Goal: Communication & Community: Participate in discussion

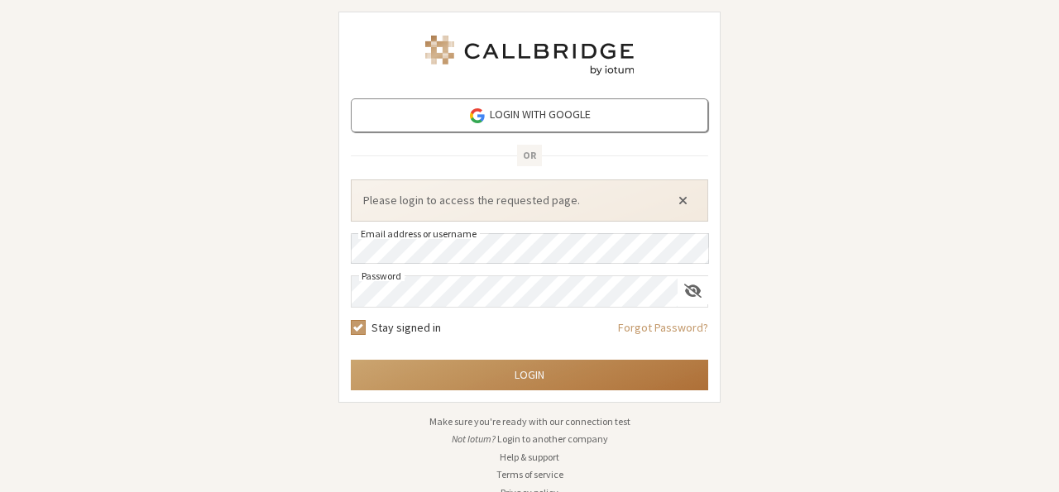
click at [478, 377] on button "Login" at bounding box center [530, 375] width 358 height 31
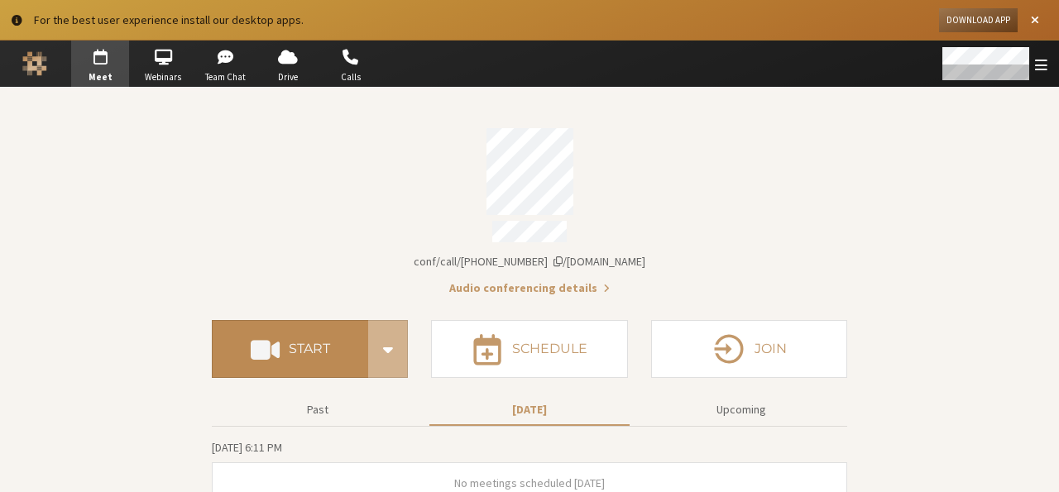
click at [289, 346] on h4 "Start" at bounding box center [309, 349] width 41 height 13
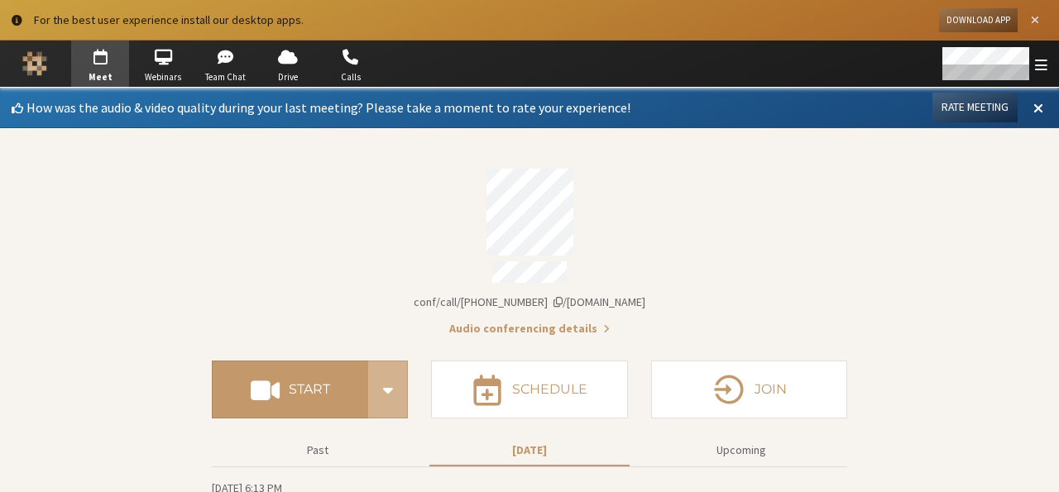
click at [1032, 20] on span "Close alert" at bounding box center [1035, 20] width 8 height 12
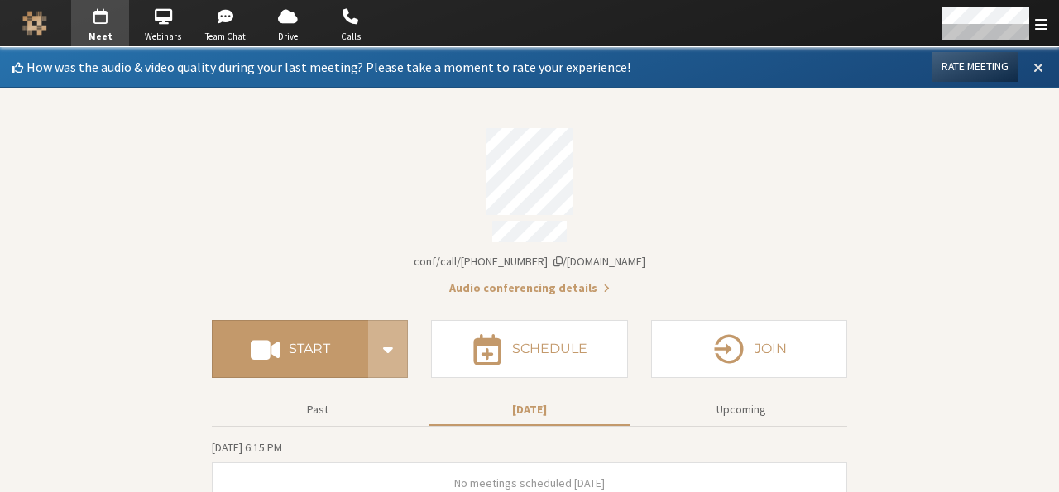
click at [1032, 67] on button at bounding box center [1039, 67] width 30 height 28
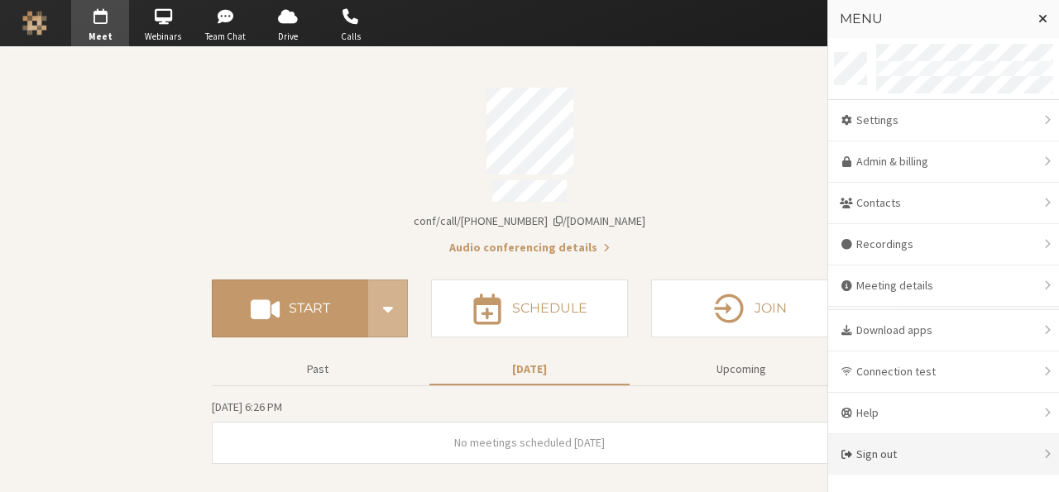
click at [924, 446] on div "Sign out" at bounding box center [943, 454] width 231 height 41
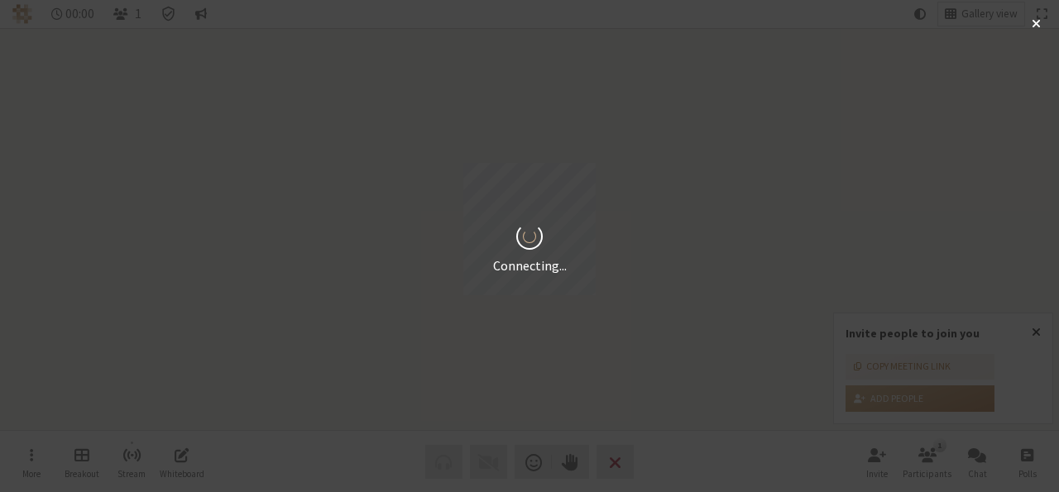
click at [1039, 330] on div "00:00 1 Gallery view More Breakout Stream Whiteboard Audio Video Send a reactio…" at bounding box center [529, 246] width 1059 height 492
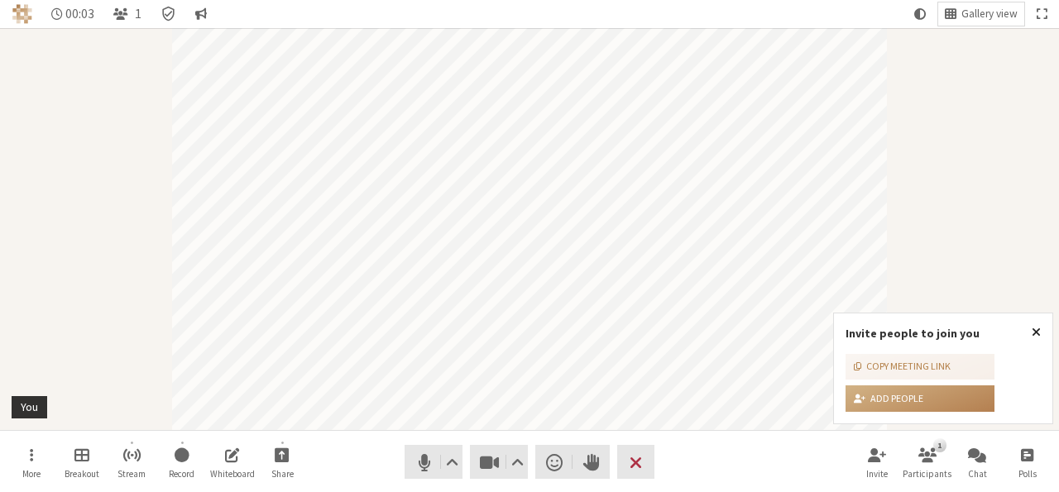
click at [1035, 334] on span "Close popover" at bounding box center [1036, 331] width 9 height 13
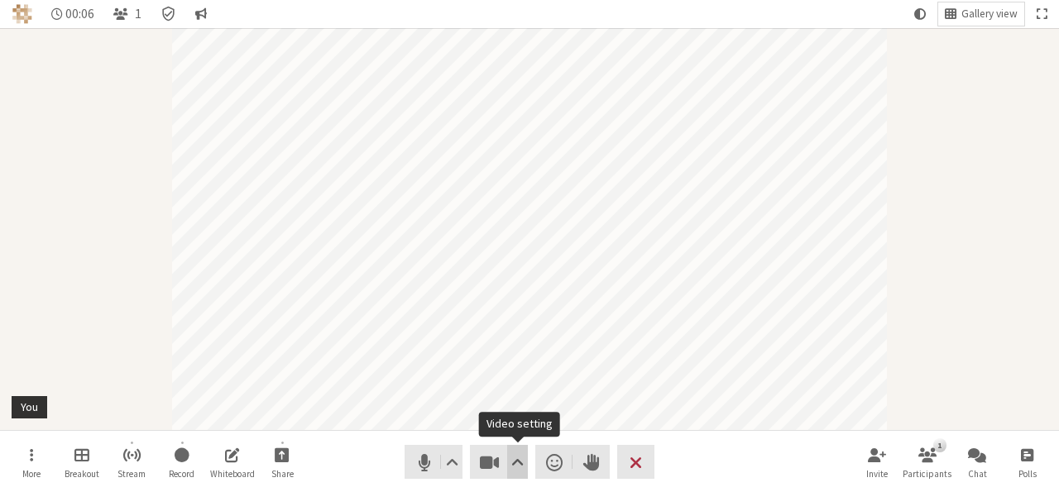
click at [514, 466] on span "Video setting" at bounding box center [517, 462] width 12 height 23
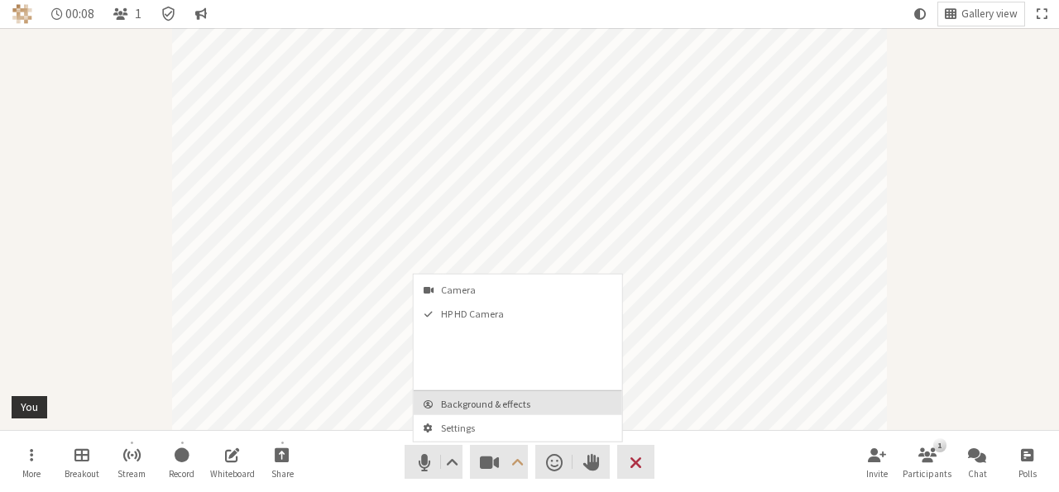
click at [506, 405] on span "Background & effects" at bounding box center [528, 404] width 174 height 11
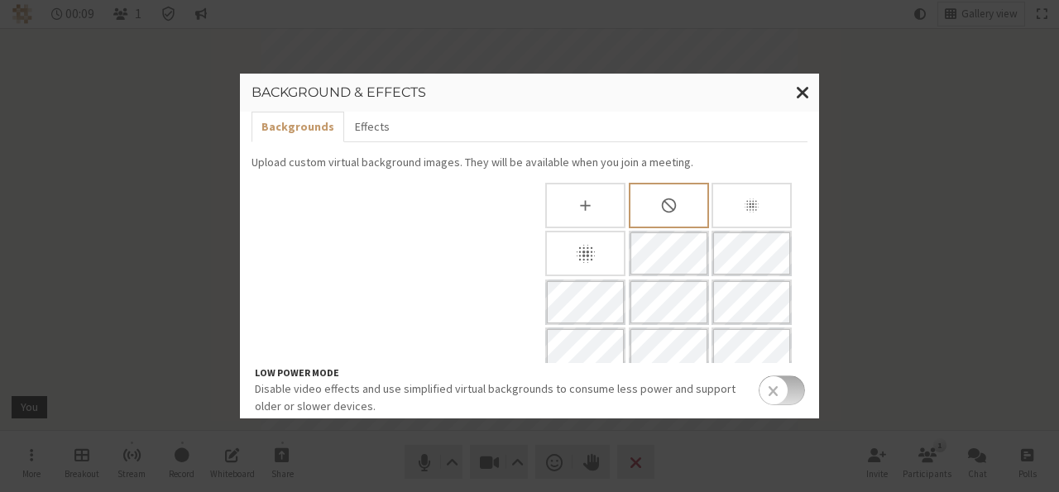
scroll to position [41, 0]
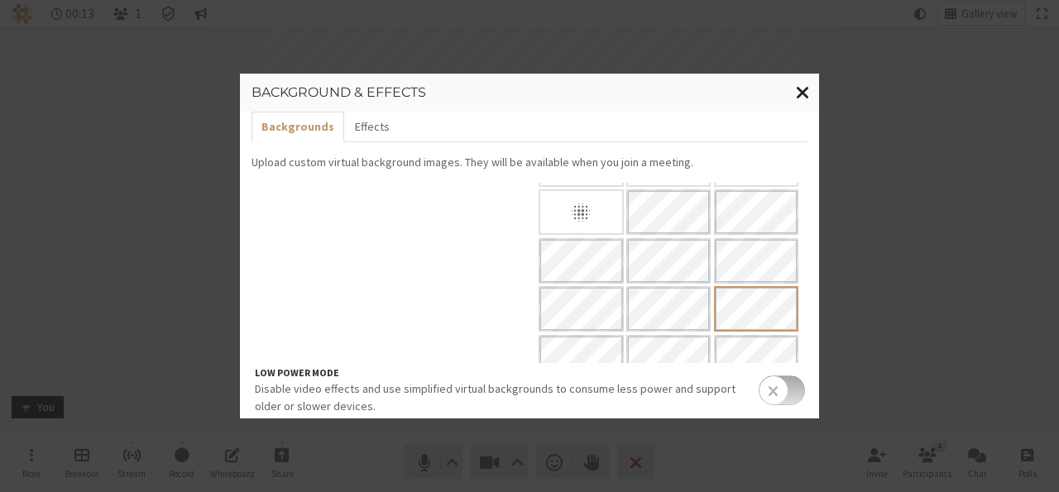
click at [804, 90] on span "Close modal" at bounding box center [803, 92] width 14 height 21
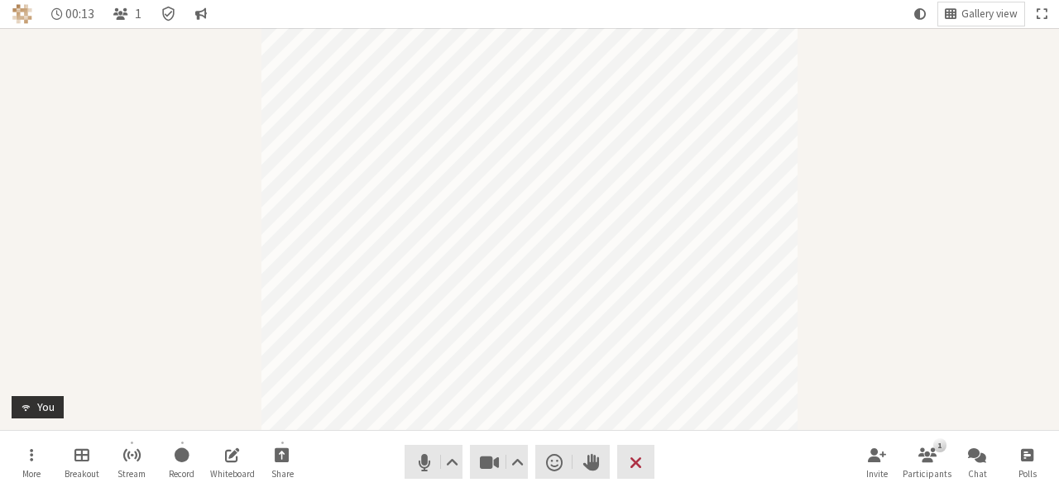
click at [804, 90] on div "Participant" at bounding box center [529, 229] width 1059 height 402
click at [450, 465] on span "Audio settings" at bounding box center [452, 462] width 12 height 23
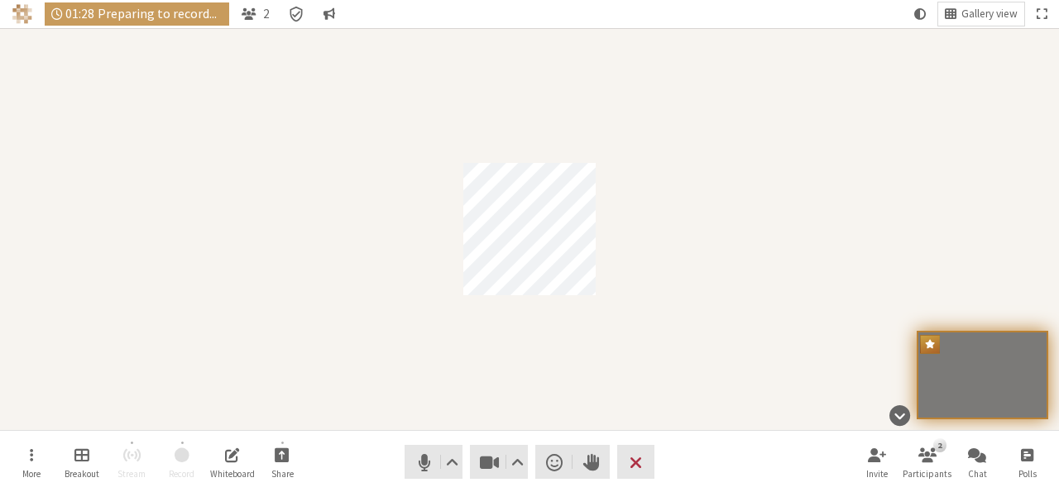
click at [607, 343] on div "Participant" at bounding box center [529, 229] width 1059 height 402
click at [417, 462] on span "Mute (Alt+A)" at bounding box center [424, 462] width 23 height 23
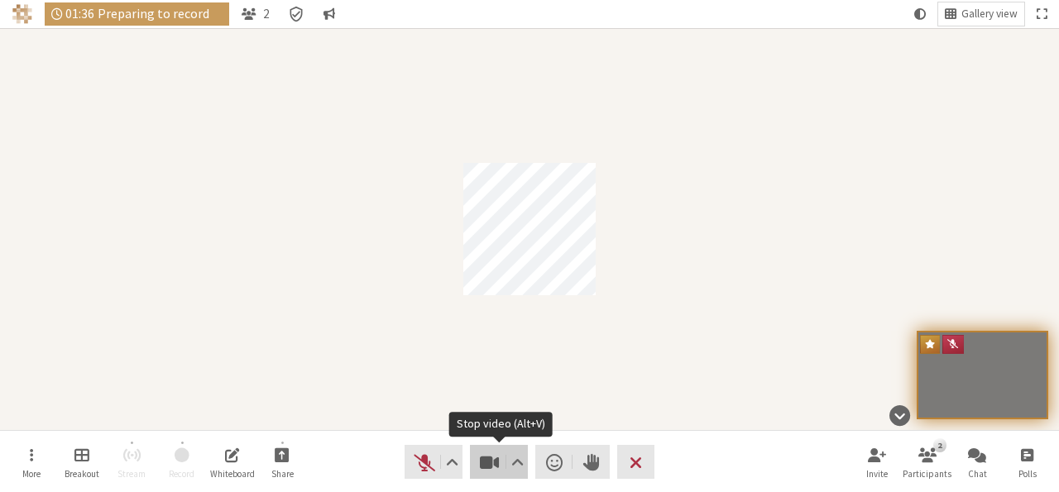
click at [501, 462] on span "Stop video (Alt+V)" at bounding box center [489, 462] width 23 height 23
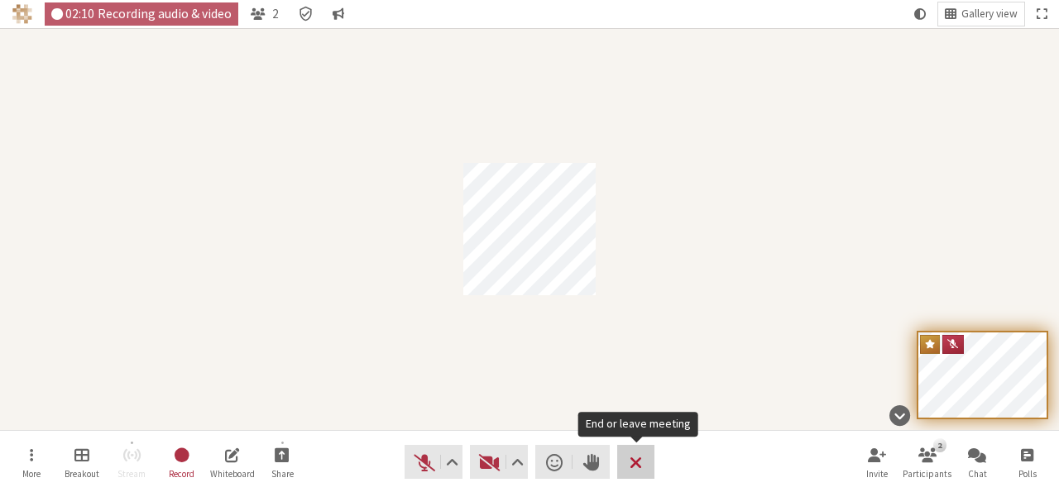
click at [640, 461] on span "End or leave meeting" at bounding box center [636, 462] width 12 height 23
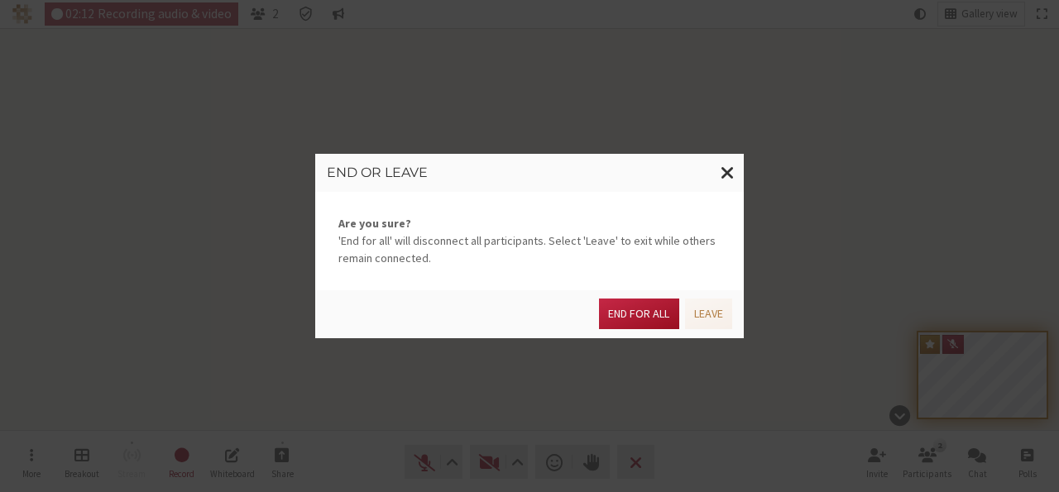
click at [645, 315] on button "End for all" at bounding box center [638, 314] width 79 height 31
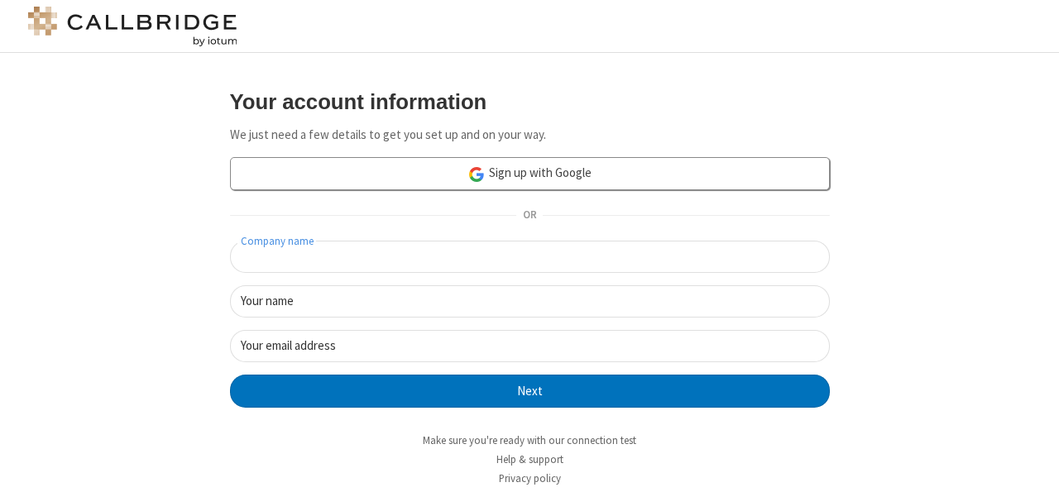
click at [459, 260] on input "Company name" at bounding box center [530, 257] width 600 height 32
type input "t"
type input "02oct"
click at [439, 305] on input "Your name" at bounding box center [530, 302] width 600 height 32
type input "anita"
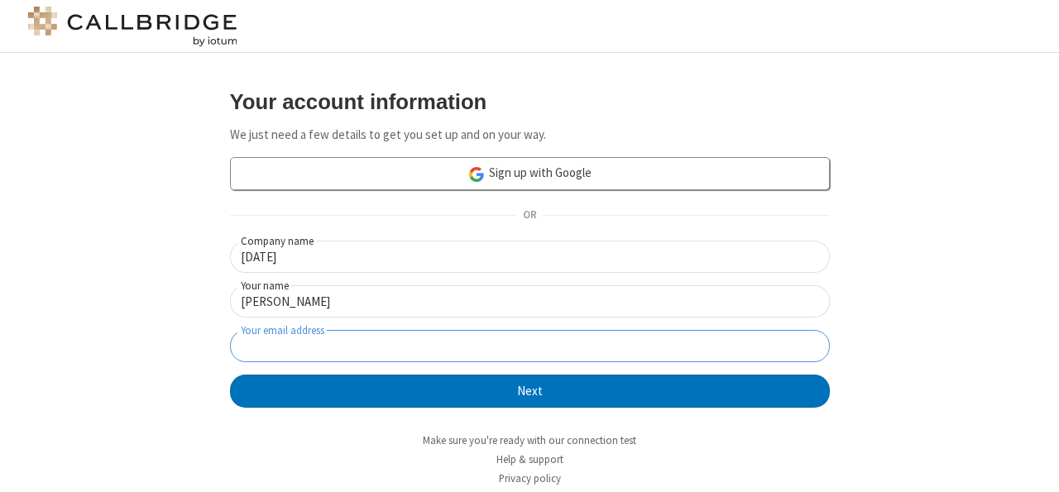
click at [439, 357] on input "Your email address" at bounding box center [530, 346] width 600 height 32
type input "ani+1@anita.freesmackdown.biz"
click button "Next" at bounding box center [530, 391] width 600 height 33
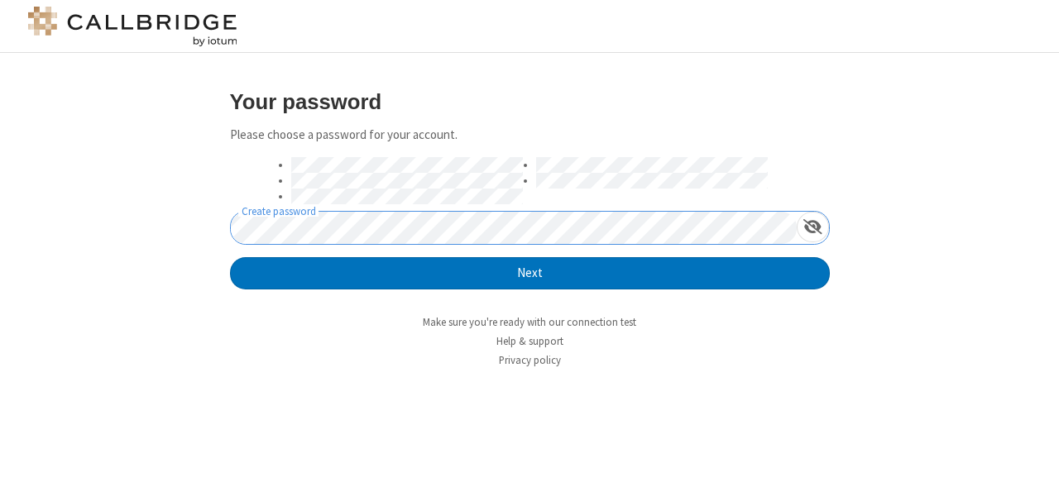
click button "Next" at bounding box center [530, 273] width 600 height 33
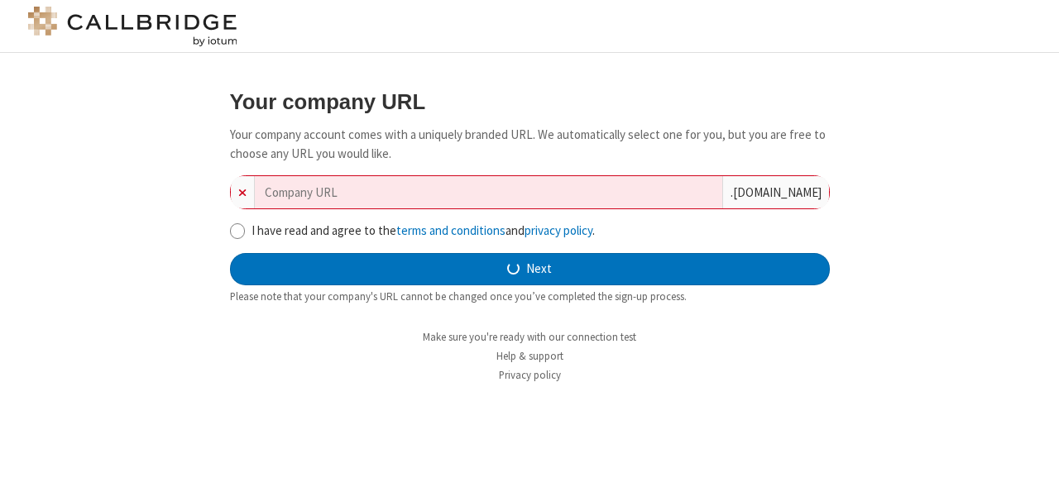
type input "02oct"
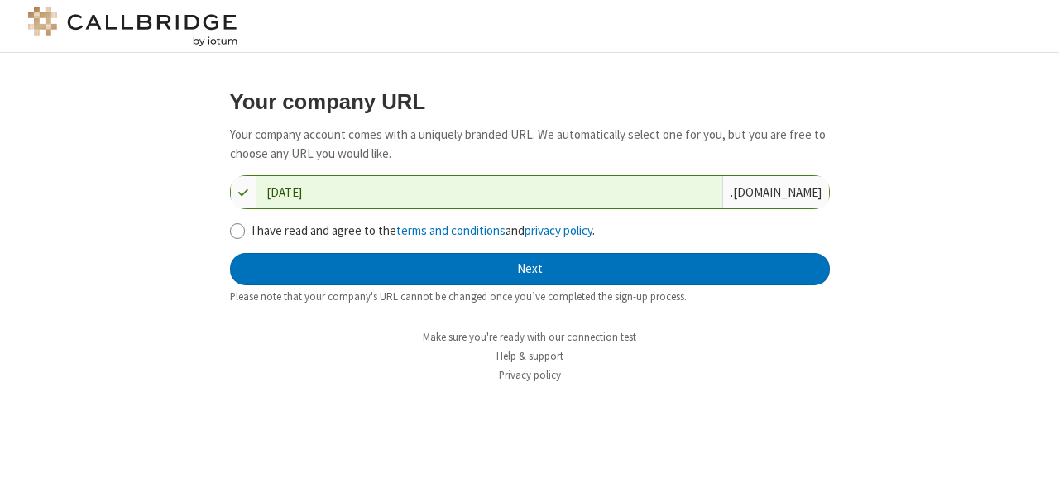
click at [287, 235] on label "I have read and agree to the terms and conditions and privacy policy ." at bounding box center [541, 231] width 578 height 19
click at [246, 235] on input "I have read and agree to the terms and conditions and privacy policy ." at bounding box center [238, 231] width 16 height 17
checkbox input "true"
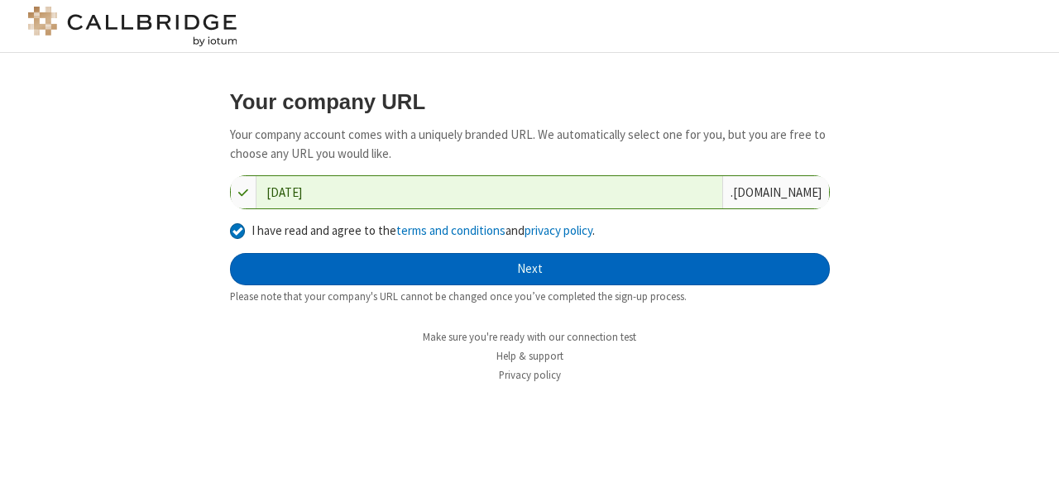
click at [453, 277] on button "Next" at bounding box center [530, 269] width 600 height 33
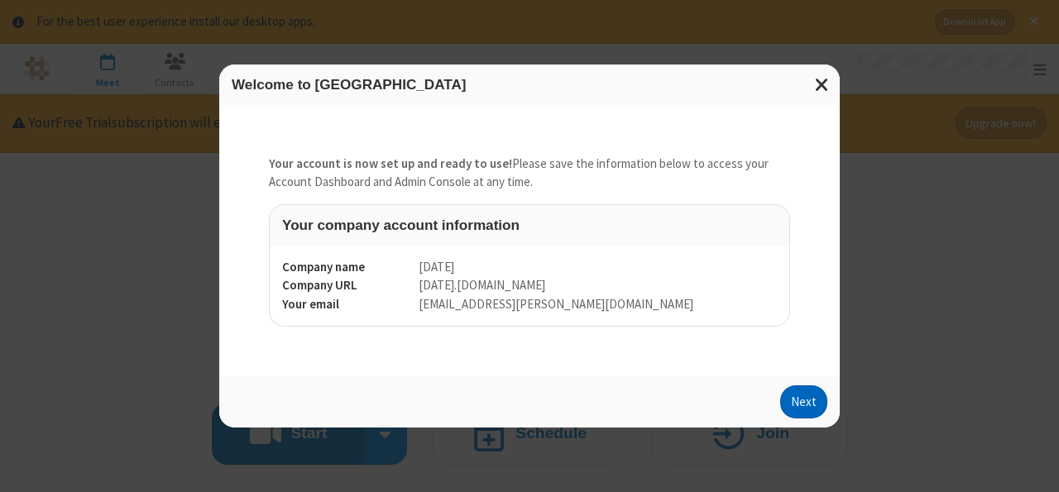
click at [804, 405] on button "Next" at bounding box center [803, 402] width 47 height 33
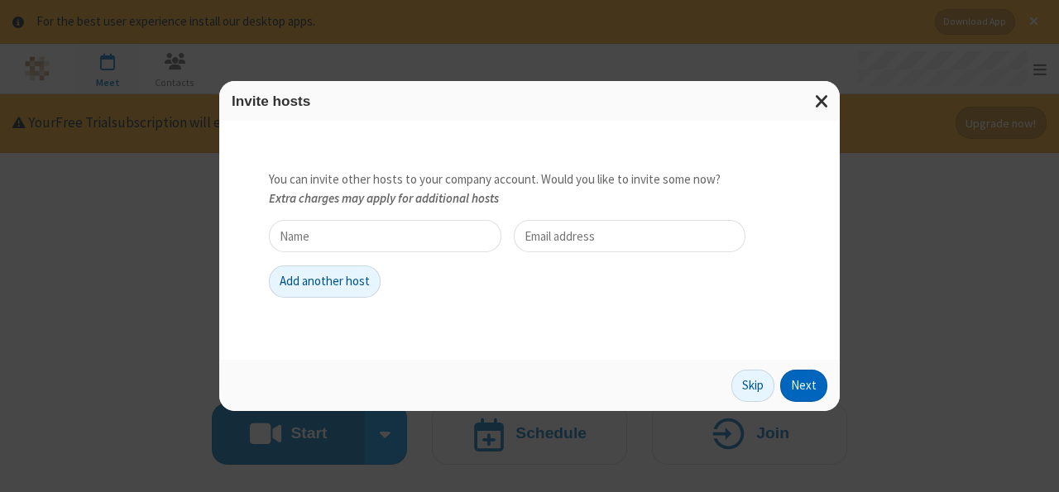
click at [803, 391] on button "Next" at bounding box center [803, 386] width 47 height 33
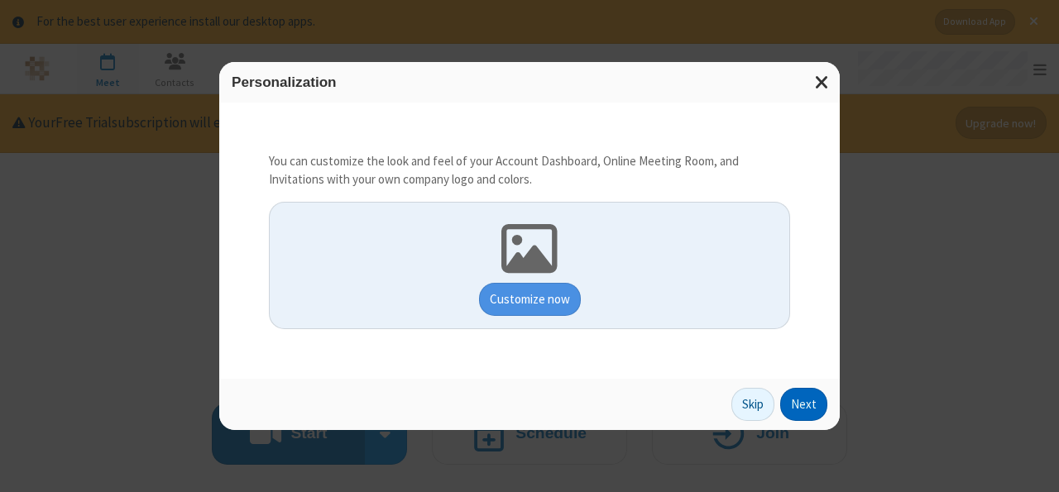
click at [803, 391] on button "Next" at bounding box center [803, 404] width 47 height 33
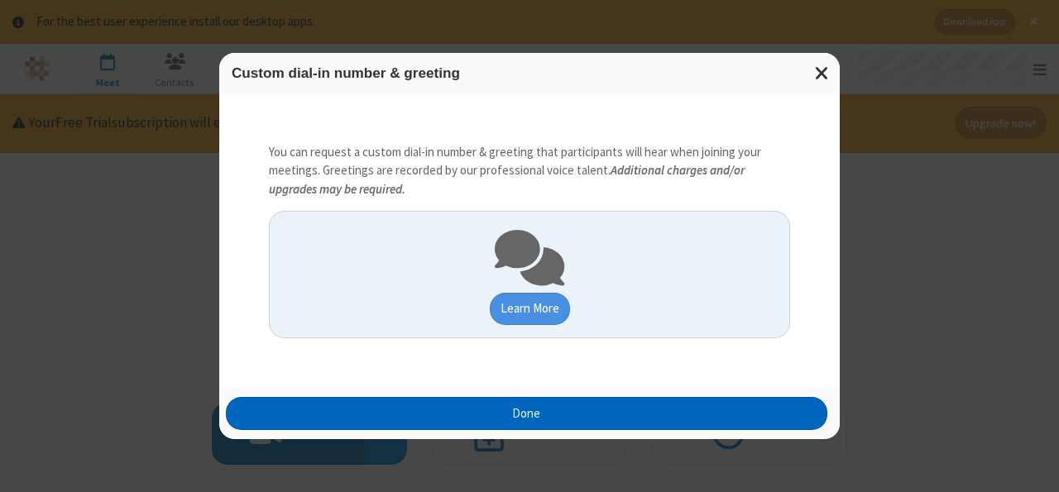
click at [703, 422] on button "Done" at bounding box center [527, 413] width 602 height 33
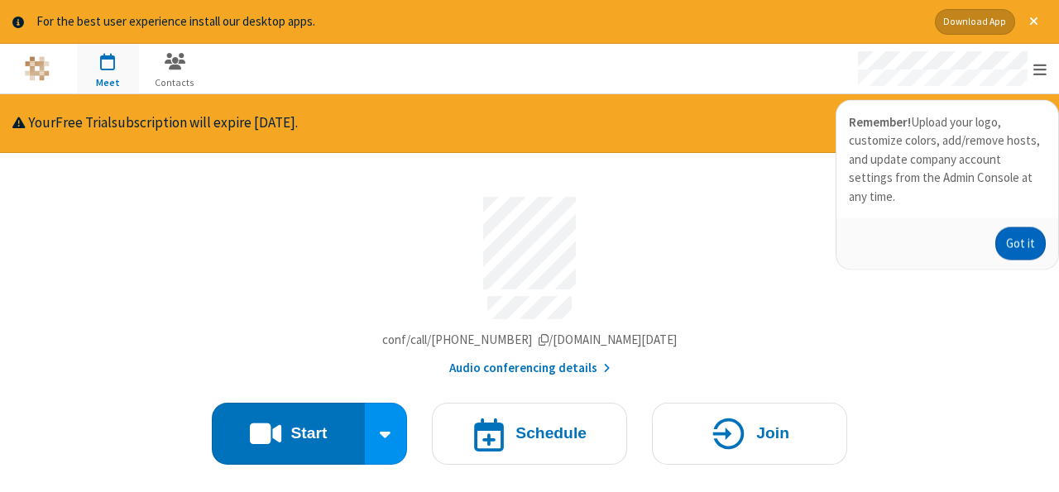
click at [1032, 229] on button "Got it" at bounding box center [1021, 244] width 50 height 33
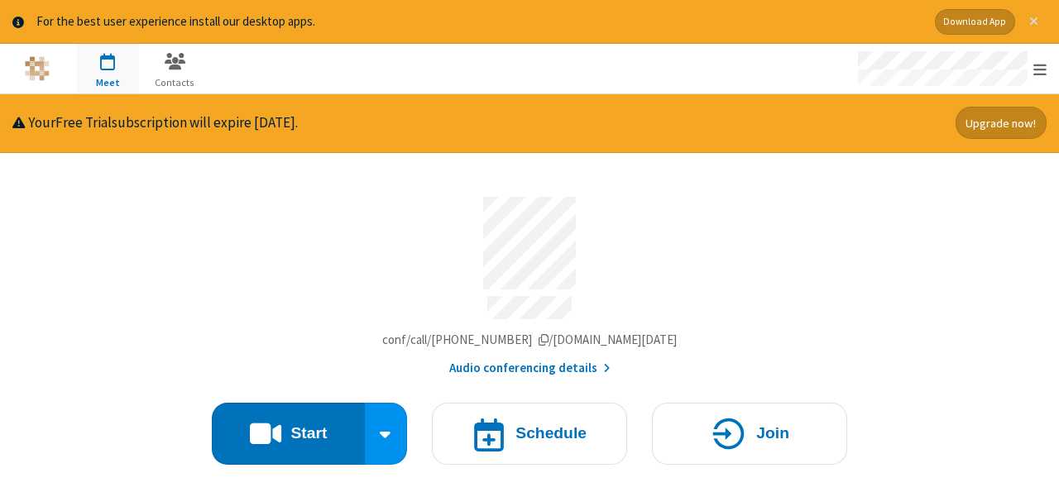
click at [1037, 19] on span "Close alert" at bounding box center [1033, 21] width 9 height 13
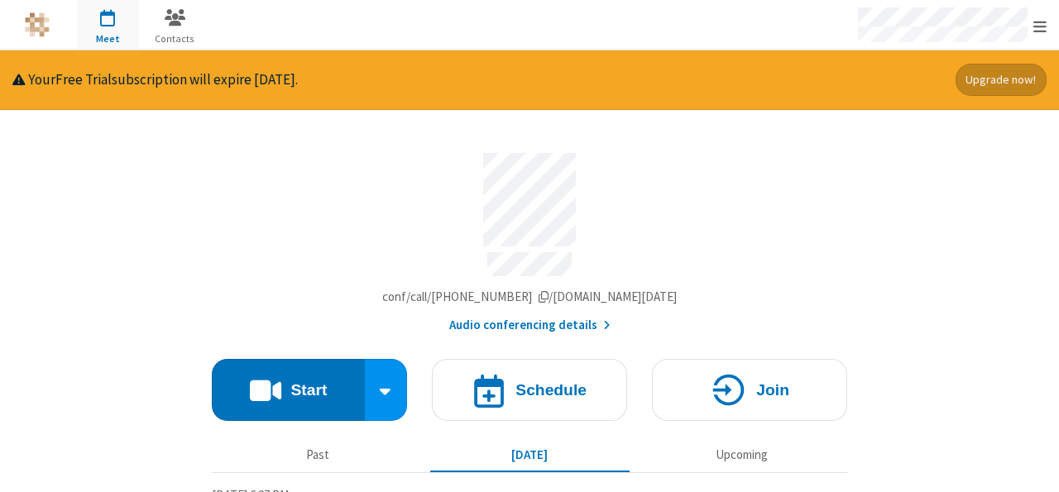
click at [991, 78] on button "Upgrade now!" at bounding box center [1002, 80] width 92 height 32
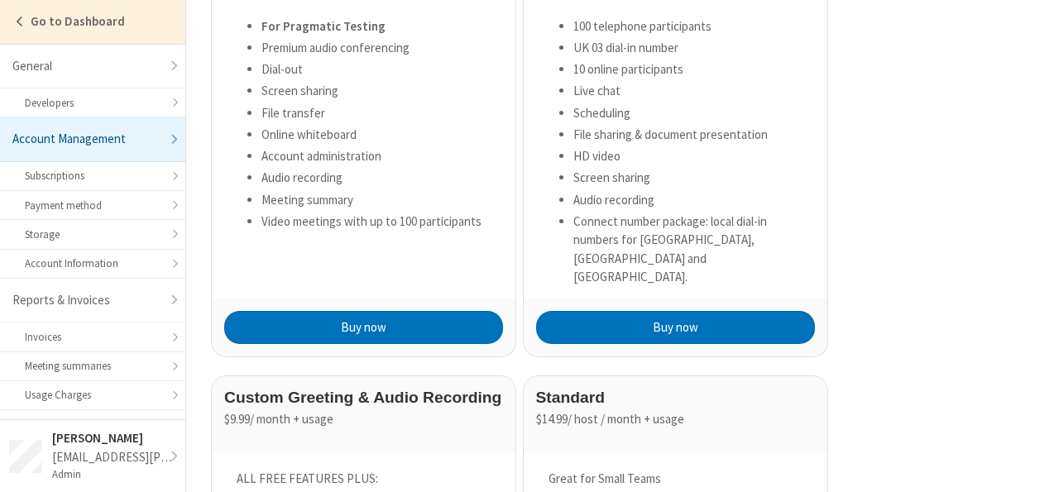
scroll to position [727, 0]
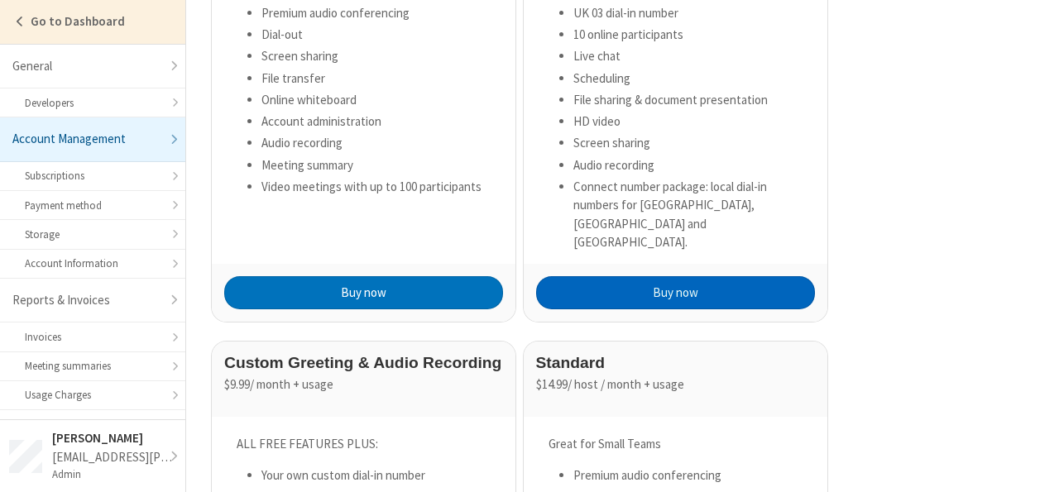
click at [626, 287] on button "Buy now" at bounding box center [675, 292] width 279 height 33
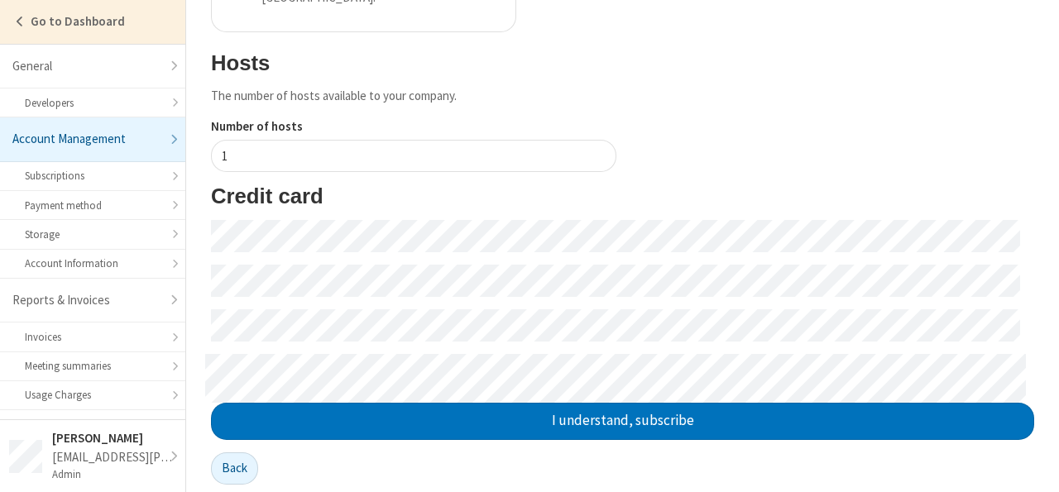
scroll to position [482, 0]
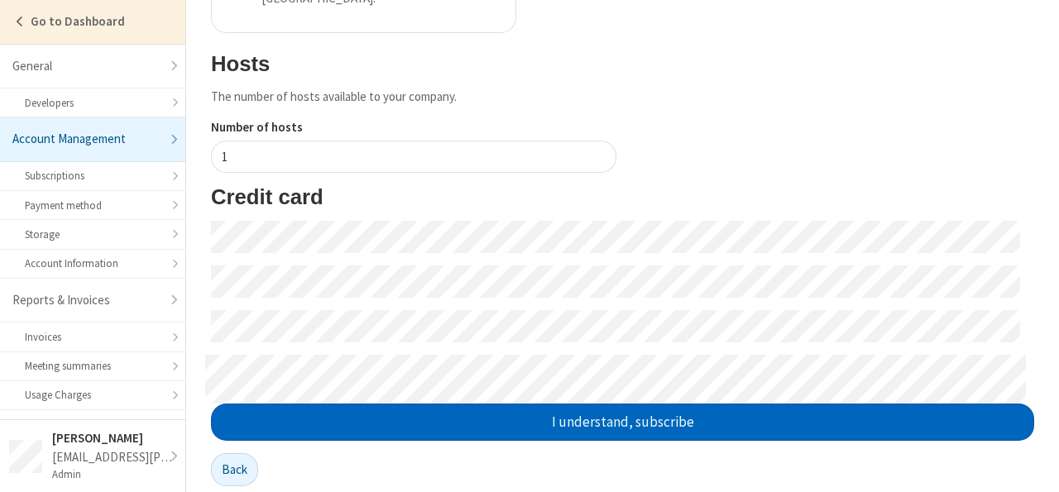
click at [691, 408] on button "I understand, subscribe" at bounding box center [622, 422] width 823 height 37
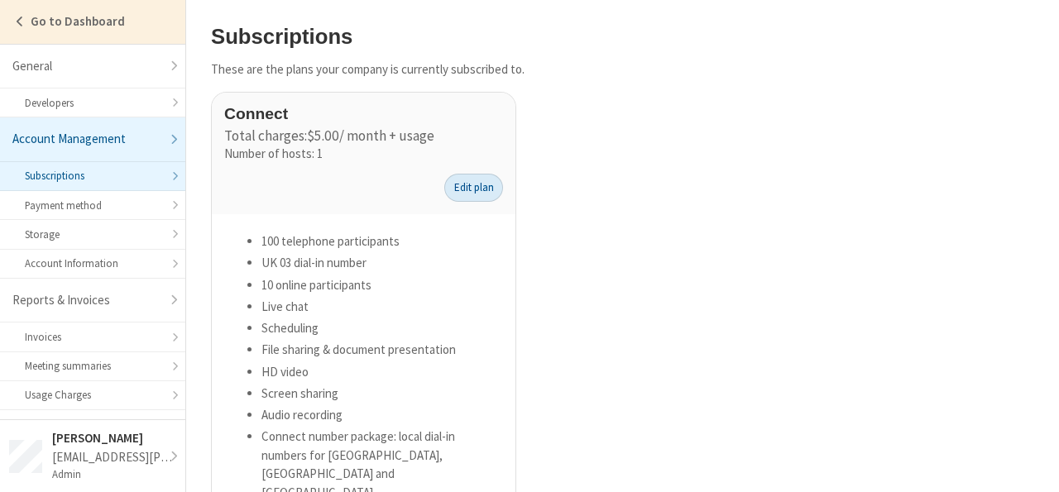
click at [482, 176] on link "Edit plan" at bounding box center [473, 188] width 59 height 28
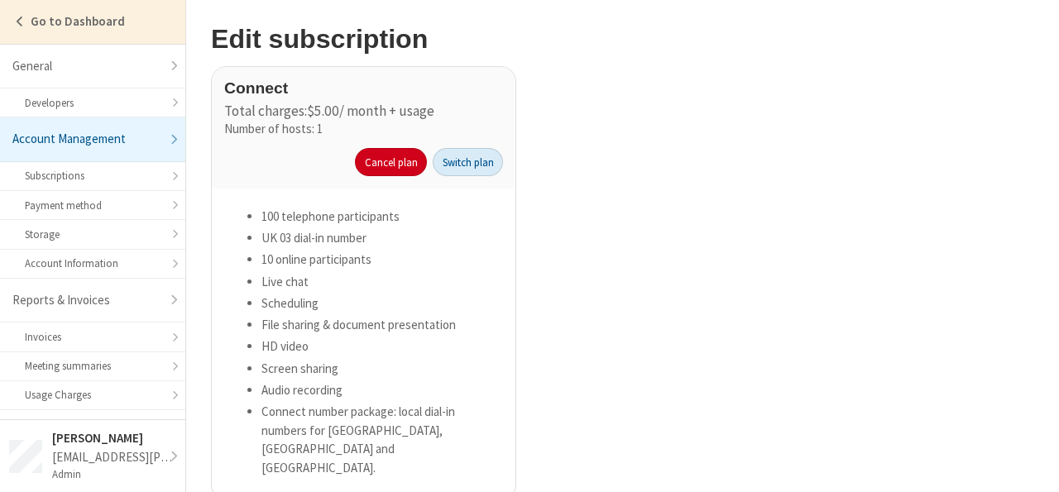
click at [474, 154] on link "Switch plan" at bounding box center [468, 162] width 70 height 28
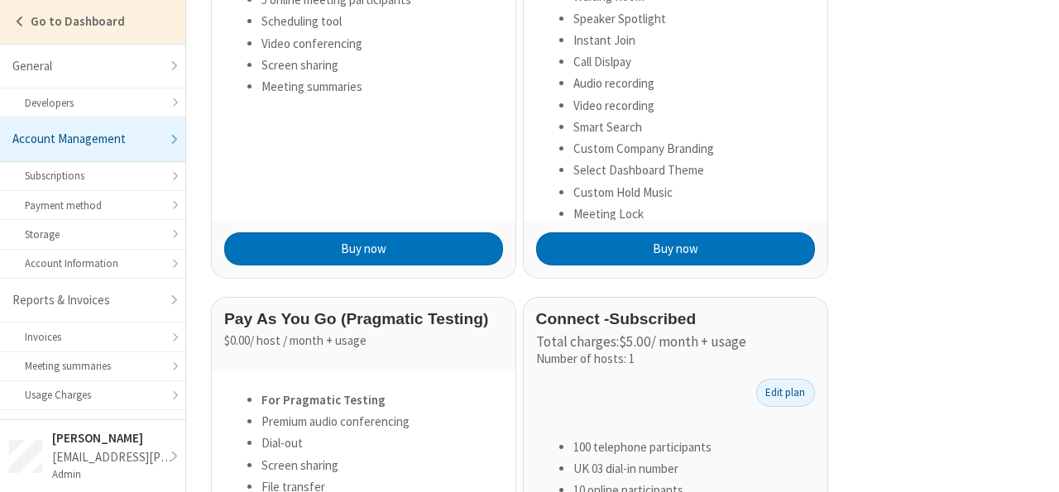
scroll to position [271, 0]
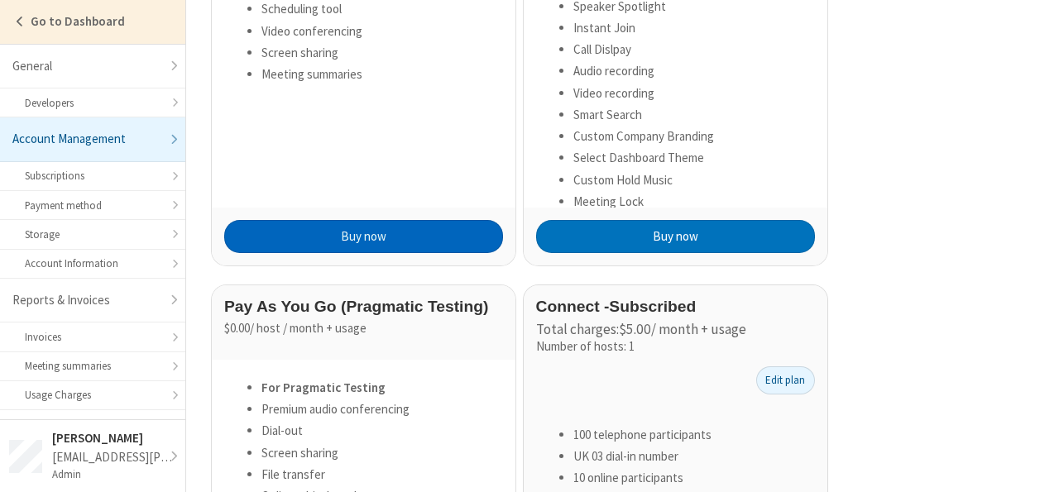
click at [413, 236] on button "Buy now" at bounding box center [363, 236] width 279 height 33
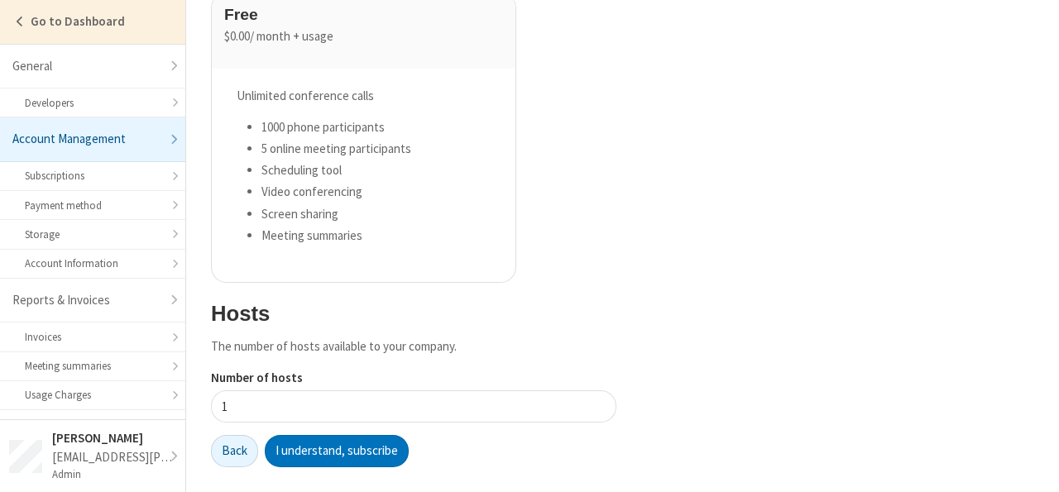
scroll to position [74, 0]
click at [341, 464] on button "I understand, subscribe" at bounding box center [337, 451] width 144 height 33
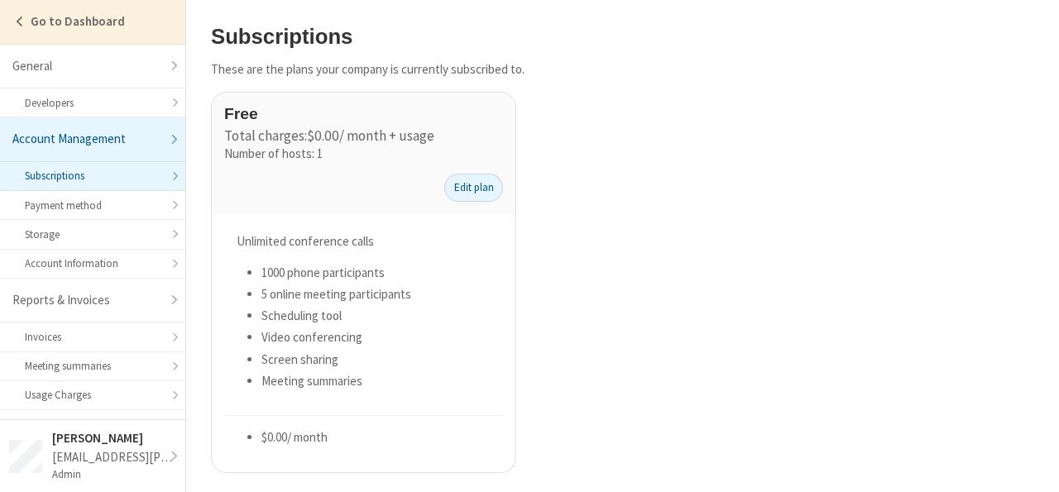
scroll to position [25, 0]
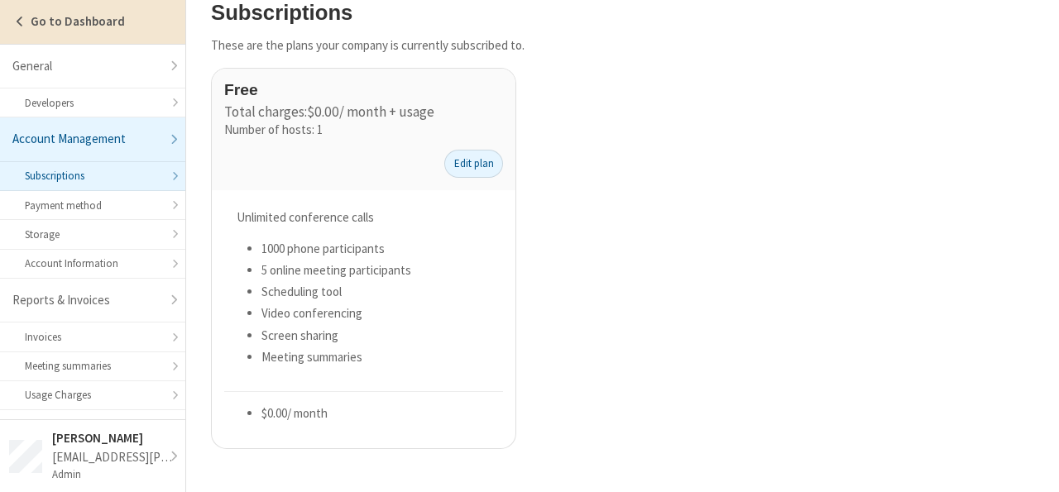
click at [79, 32] on link "Go to Dashboard" at bounding box center [92, 22] width 185 height 44
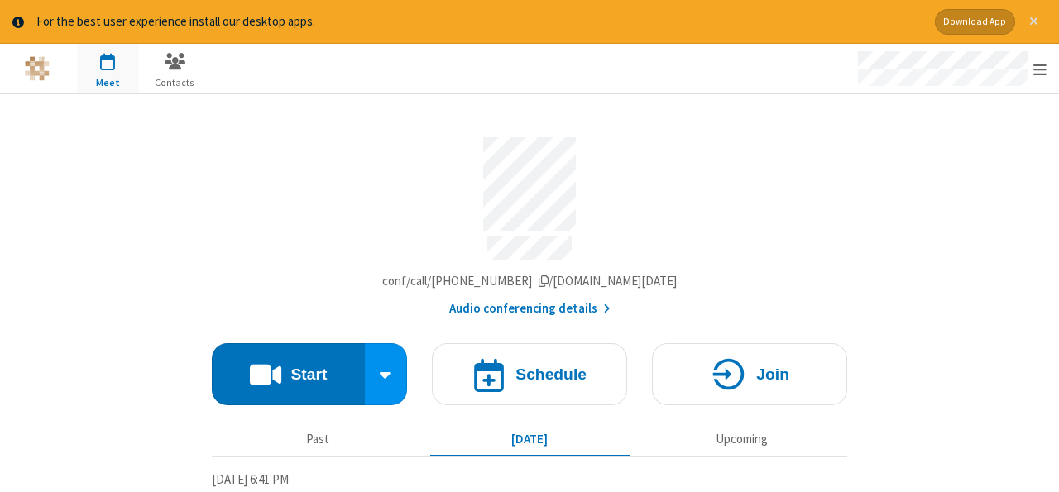
click at [1037, 22] on span "Close alert" at bounding box center [1033, 21] width 9 height 13
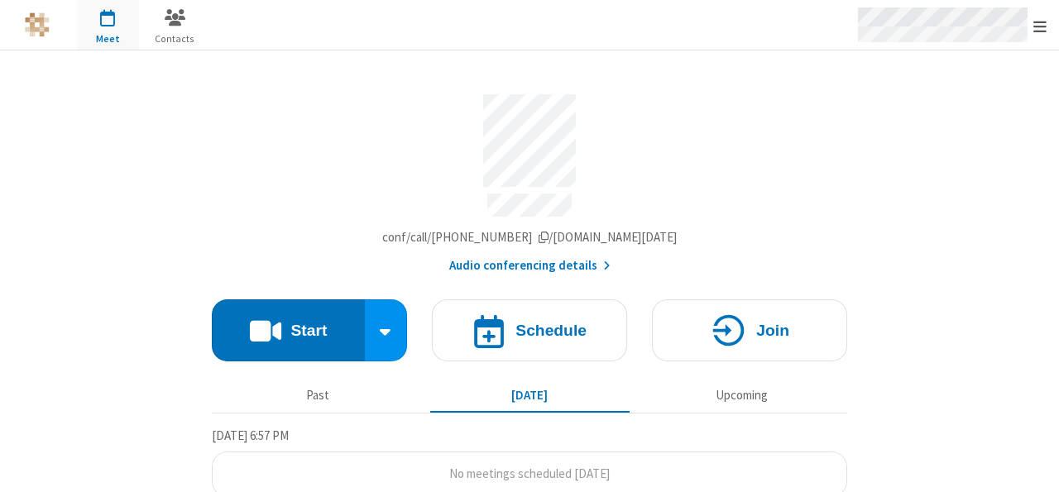
click at [1035, 21] on span "Open menu" at bounding box center [1040, 26] width 13 height 17
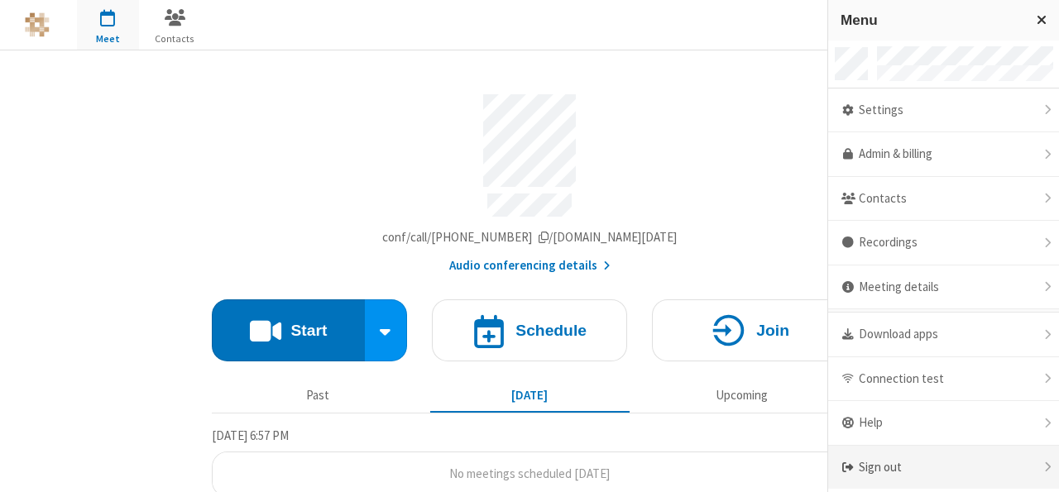
click at [896, 471] on div "Sign out" at bounding box center [943, 468] width 231 height 44
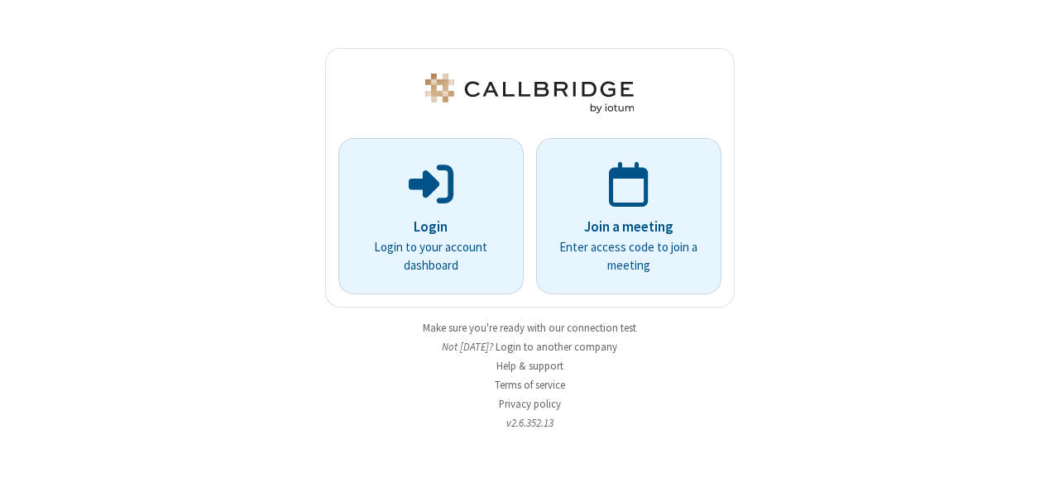
click at [550, 342] on button "Login to another company" at bounding box center [557, 347] width 122 height 16
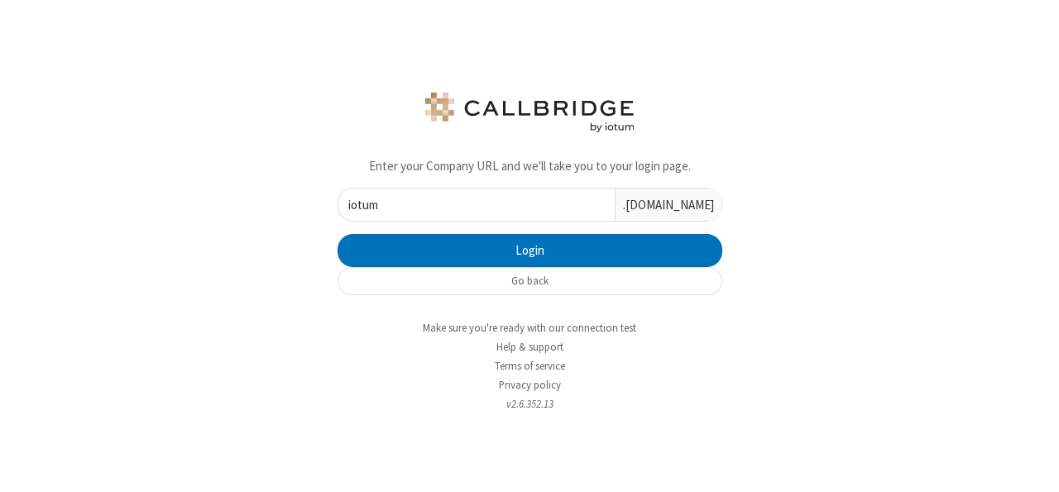
type input "iotum"
click at [338, 234] on button "Login" at bounding box center [530, 250] width 385 height 33
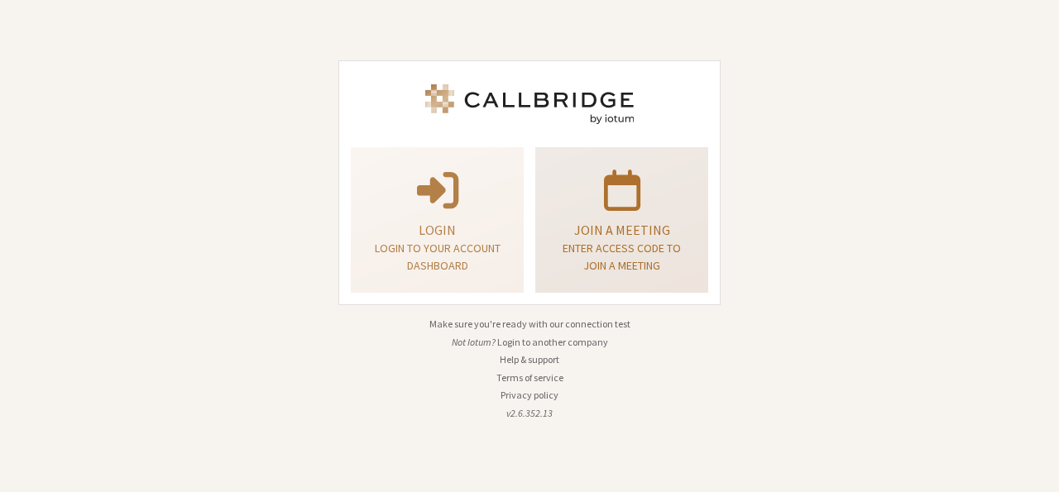
click at [613, 234] on p "Join a meeting" at bounding box center [622, 230] width 132 height 20
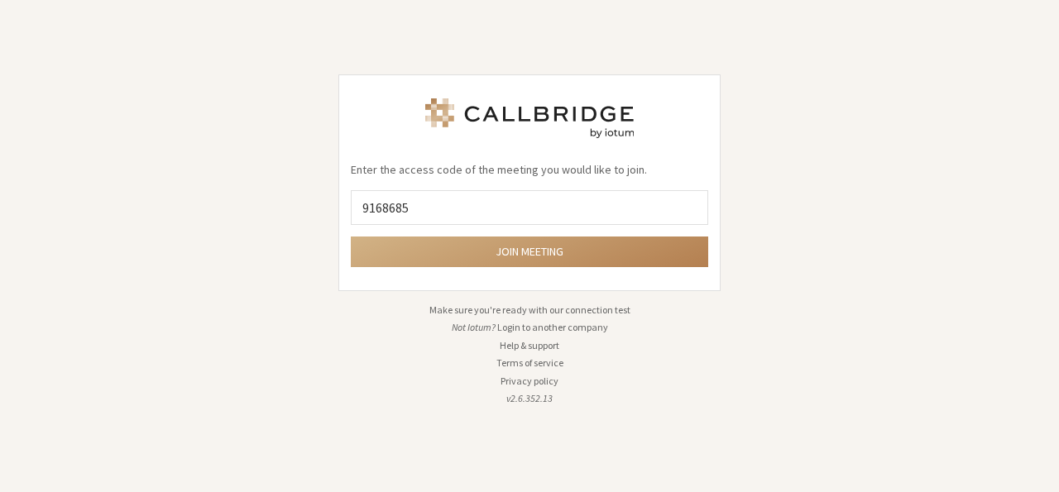
type input "9168685"
click at [351, 237] on button "Join meeting" at bounding box center [530, 252] width 358 height 31
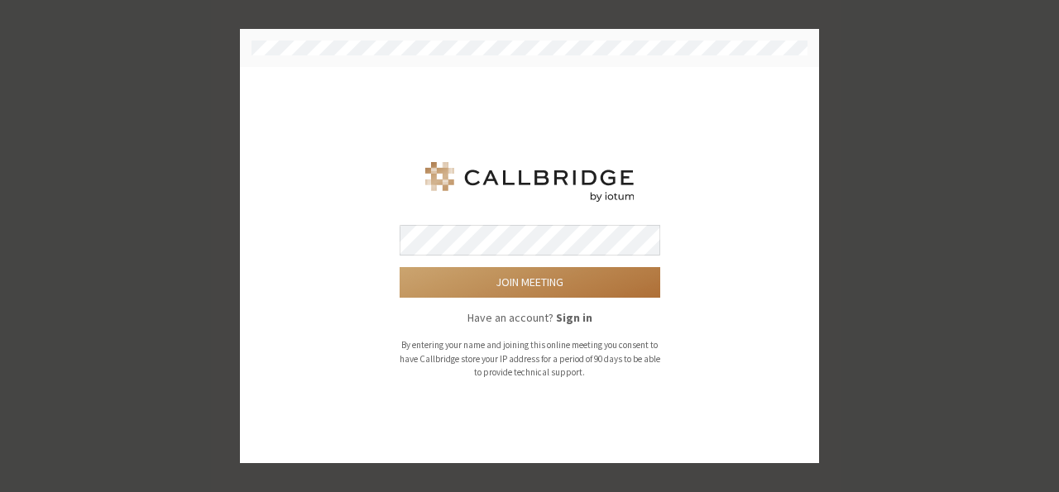
click at [400, 267] on button "Join meeting" at bounding box center [530, 282] width 261 height 31
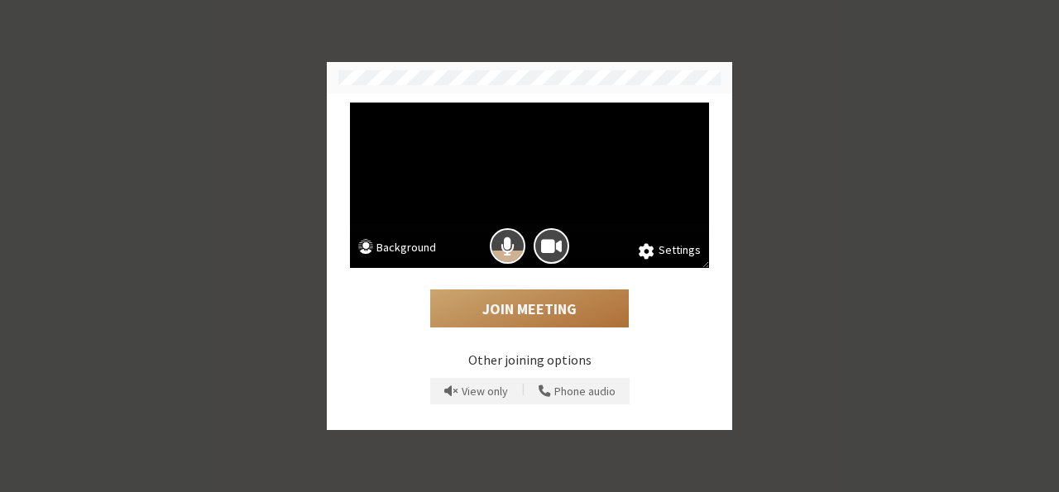
click at [548, 316] on button "Join Meeting" at bounding box center [529, 309] width 199 height 38
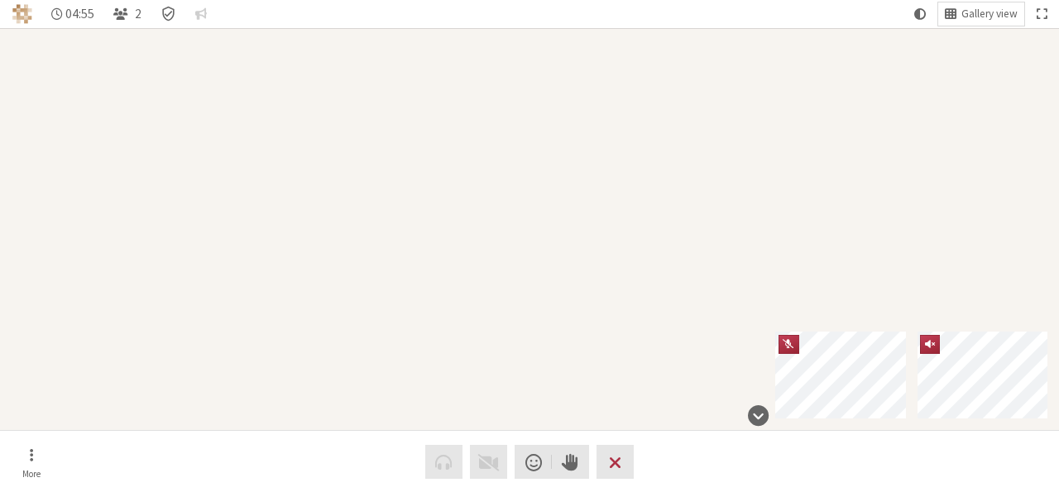
click at [529, 310] on div "Participant" at bounding box center [529, 229] width 1059 height 402
click at [524, 316] on div "Participant" at bounding box center [529, 229] width 1059 height 402
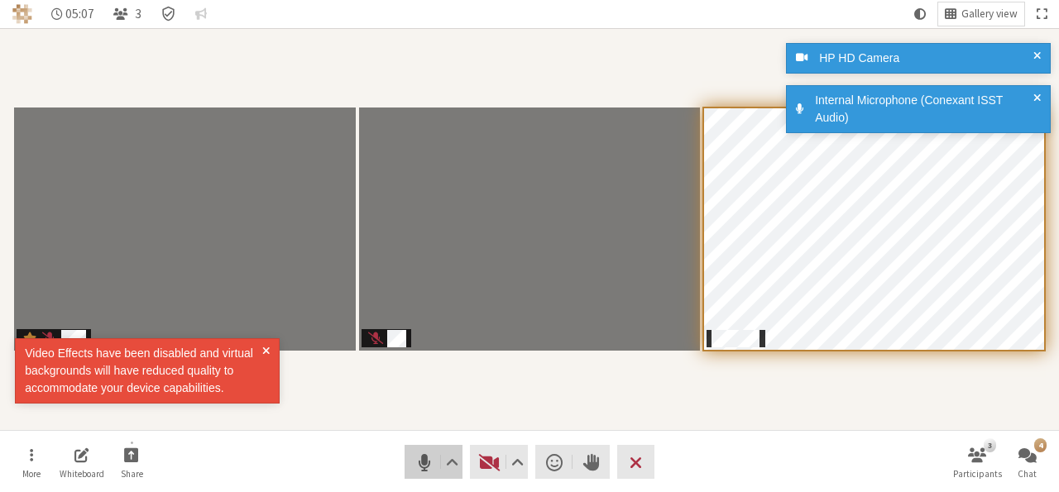
click at [418, 469] on span "Mute (Alt+A)" at bounding box center [424, 462] width 23 height 23
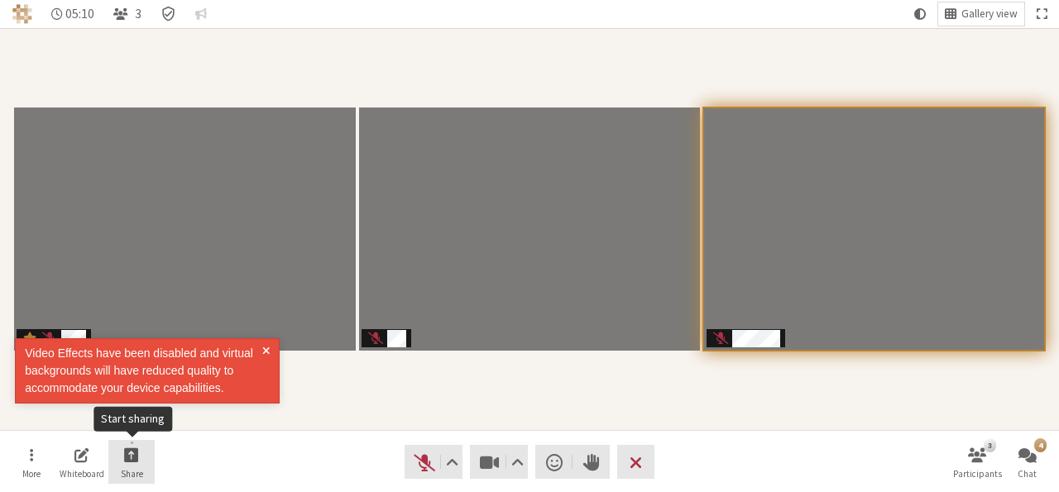
click at [137, 443] on button "Share" at bounding box center [131, 462] width 46 height 45
click at [133, 422] on span "Share my screen" at bounding box center [144, 418] width 120 height 12
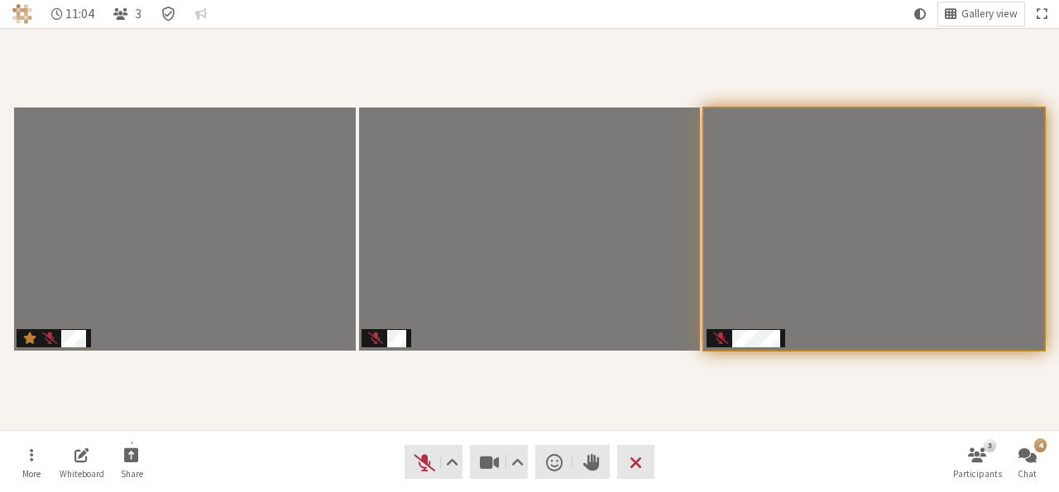
click at [771, 462] on nav "More Whiteboard Share Audio Video Send a reaction Raise hand Leave 3 Participan…" at bounding box center [529, 462] width 1043 height 62
click at [643, 464] on button "Leave" at bounding box center [635, 462] width 37 height 34
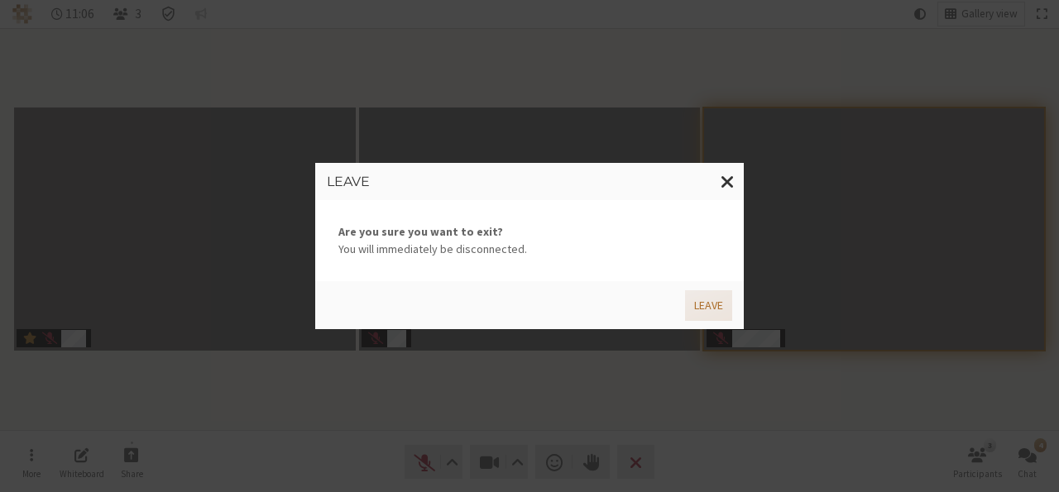
click at [701, 306] on button "Leave" at bounding box center [708, 305] width 47 height 31
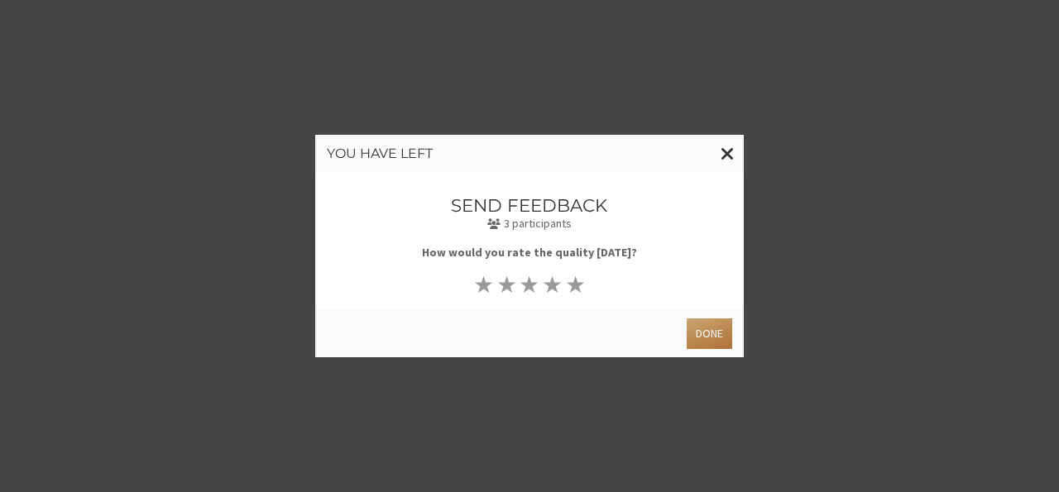
click at [706, 330] on button "Done" at bounding box center [710, 334] width 46 height 31
